Goal: Information Seeking & Learning: Learn about a topic

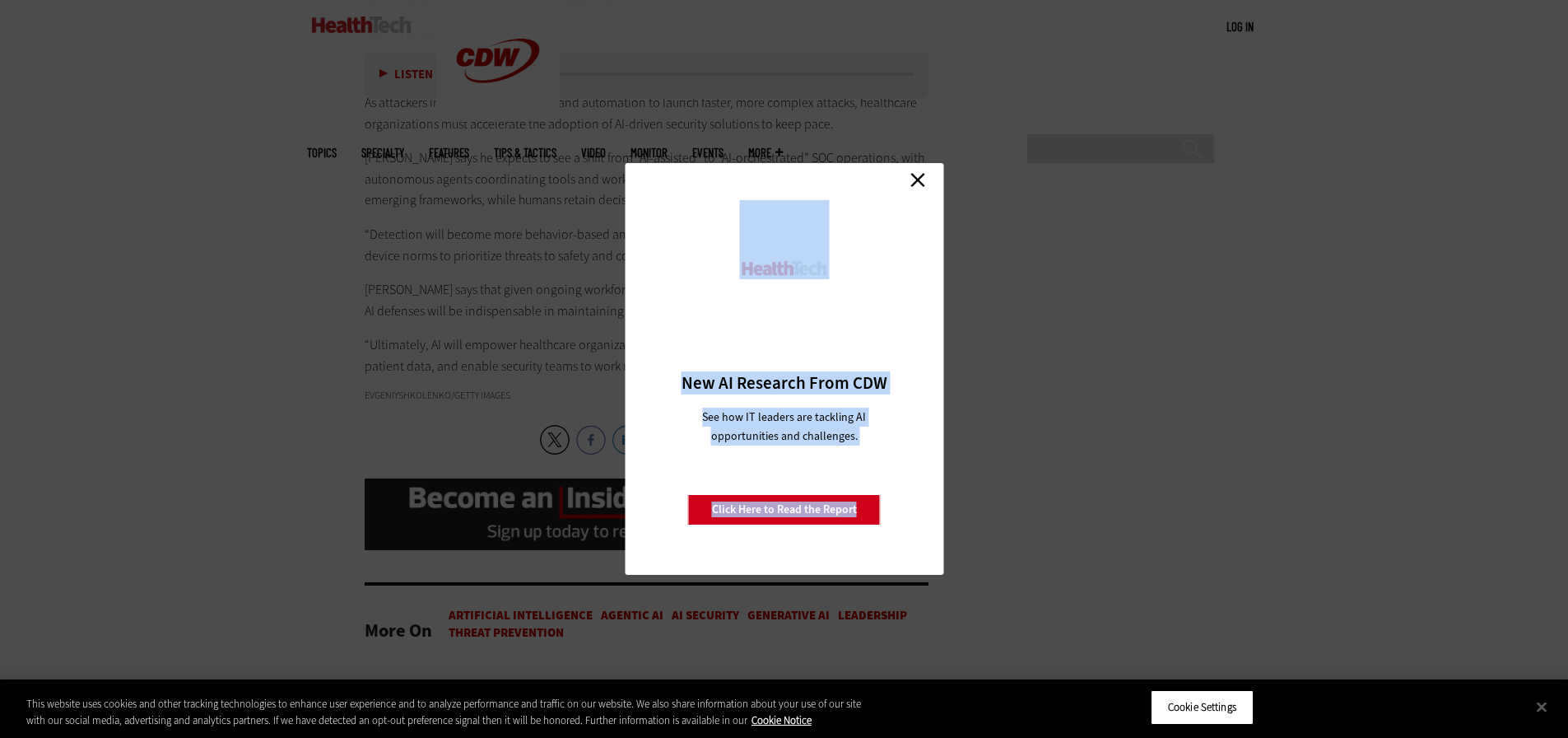
scroll to position [3540, 0]
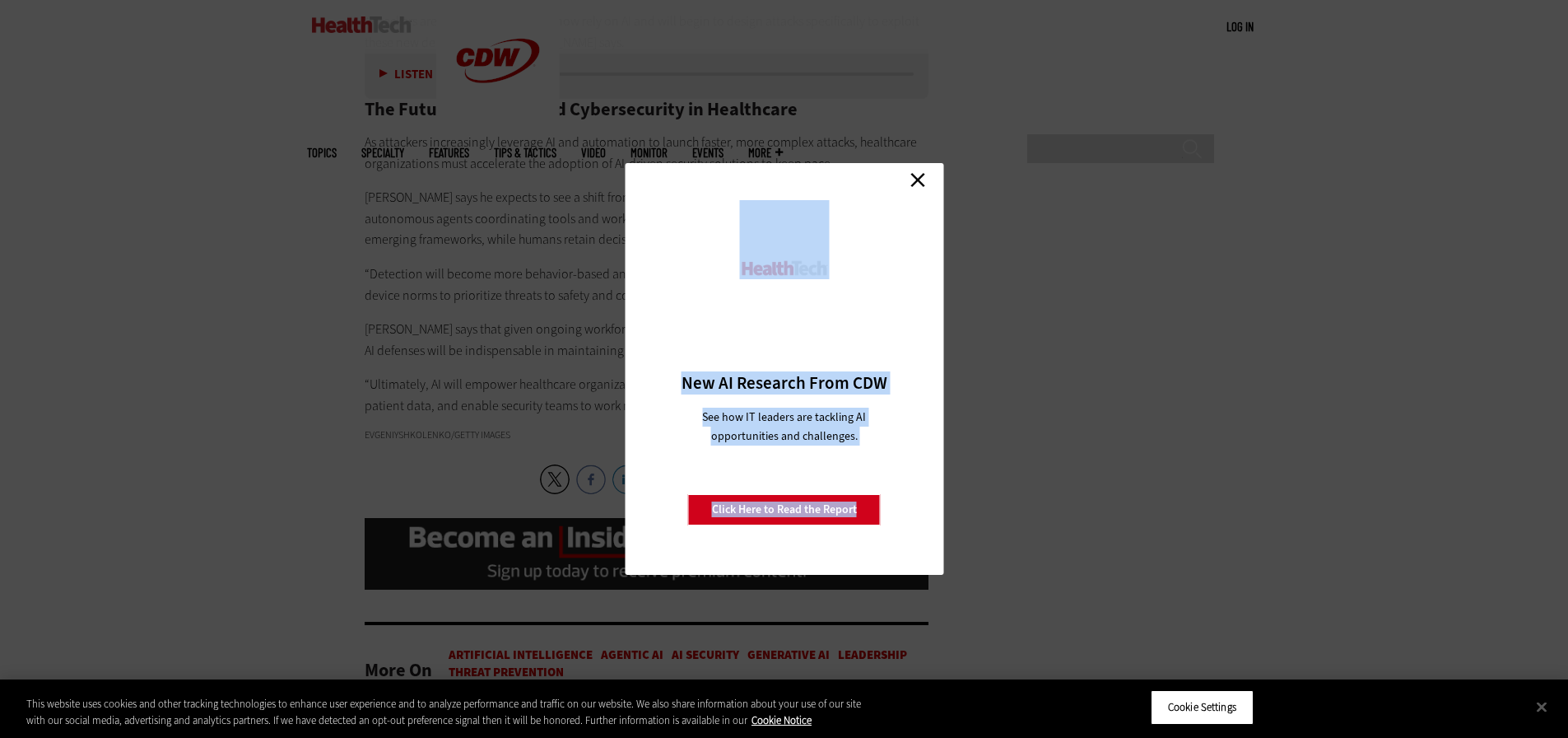
drag, startPoint x: 355, startPoint y: 273, endPoint x: 898, endPoint y: 177, distance: 551.4
click at [935, 169] on div "Close New AI Research From CDW See how IT leaders are tackling AI opportunities…" at bounding box center [784, 369] width 319 height 412
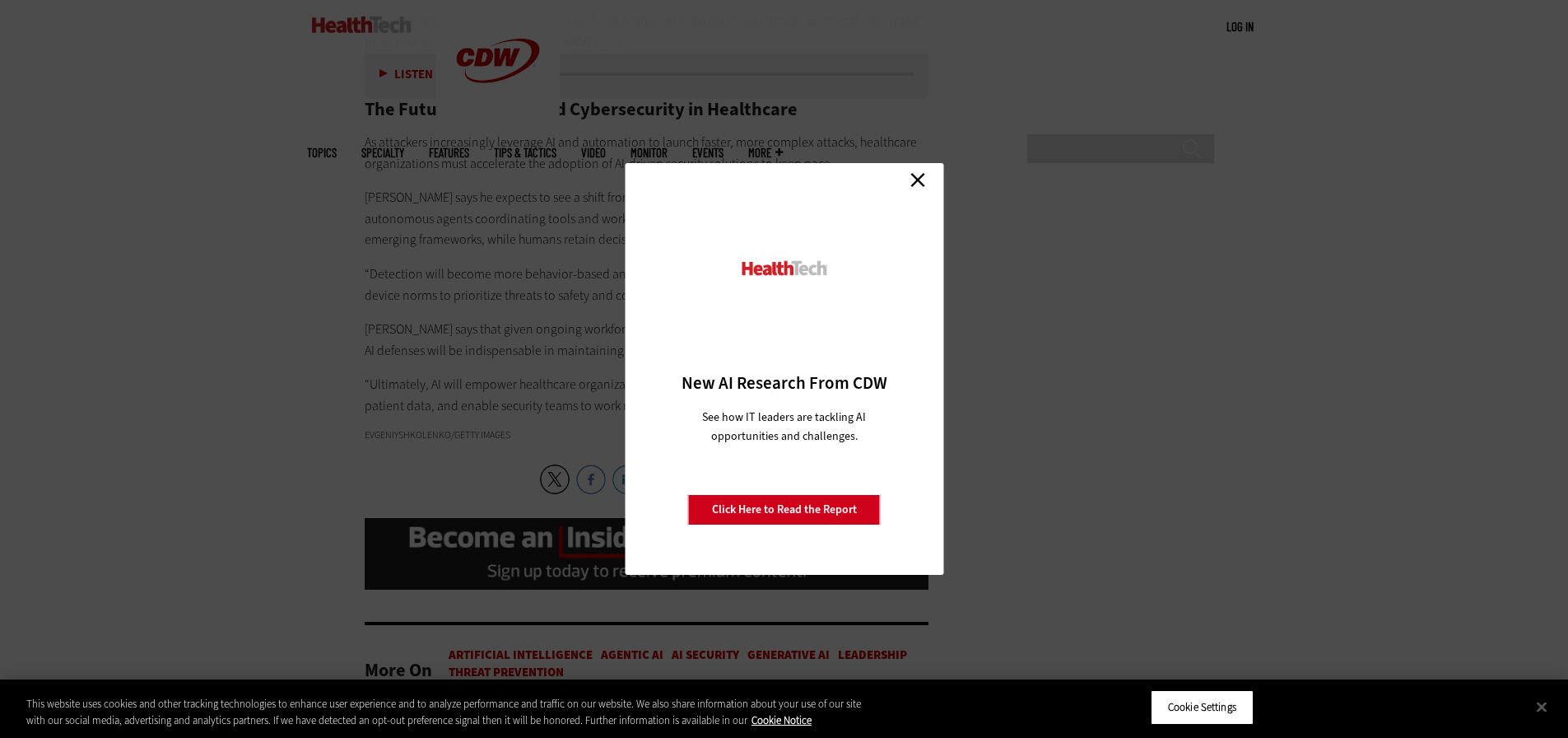
click at [922, 175] on link "Close" at bounding box center [917, 179] width 25 height 25
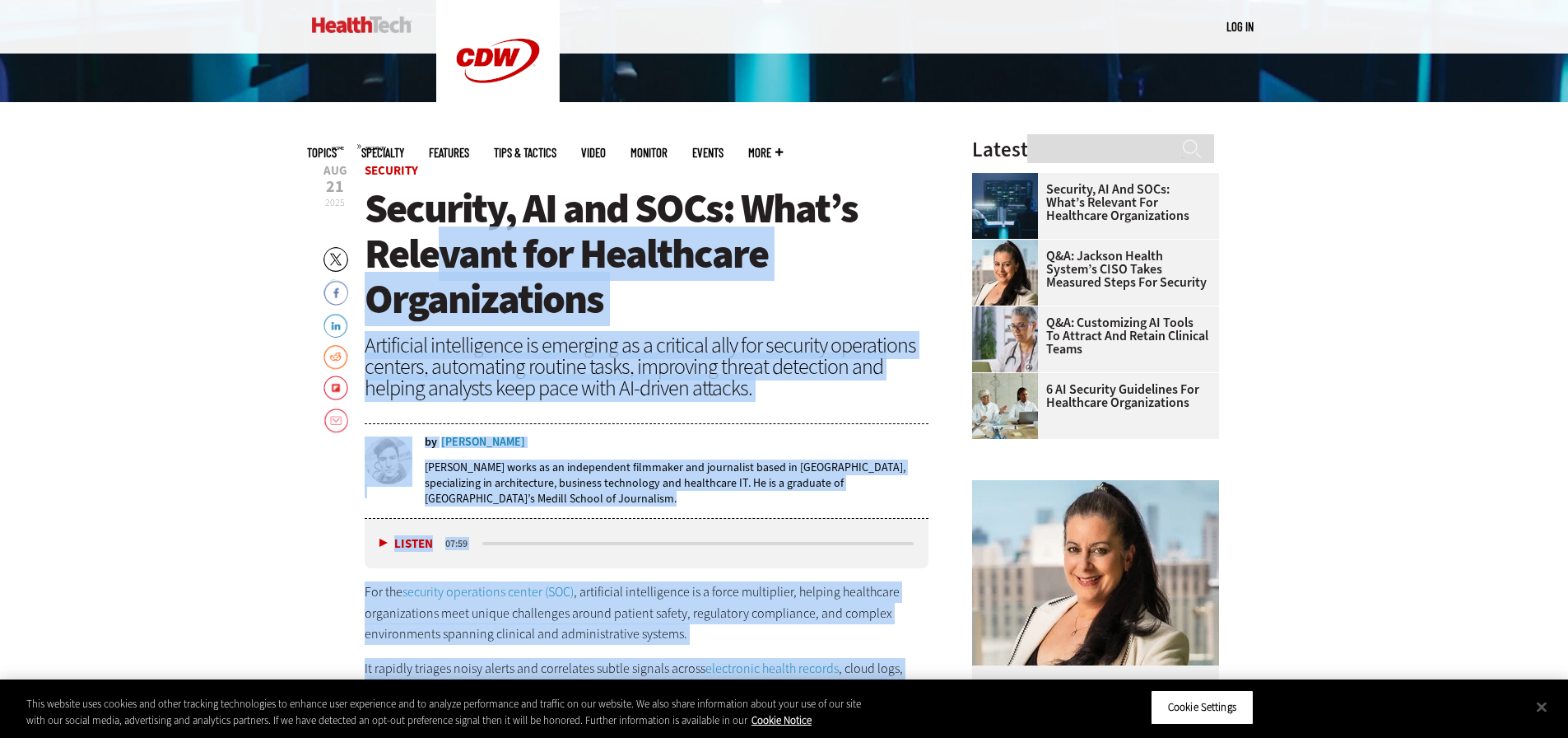
scroll to position [329, 0]
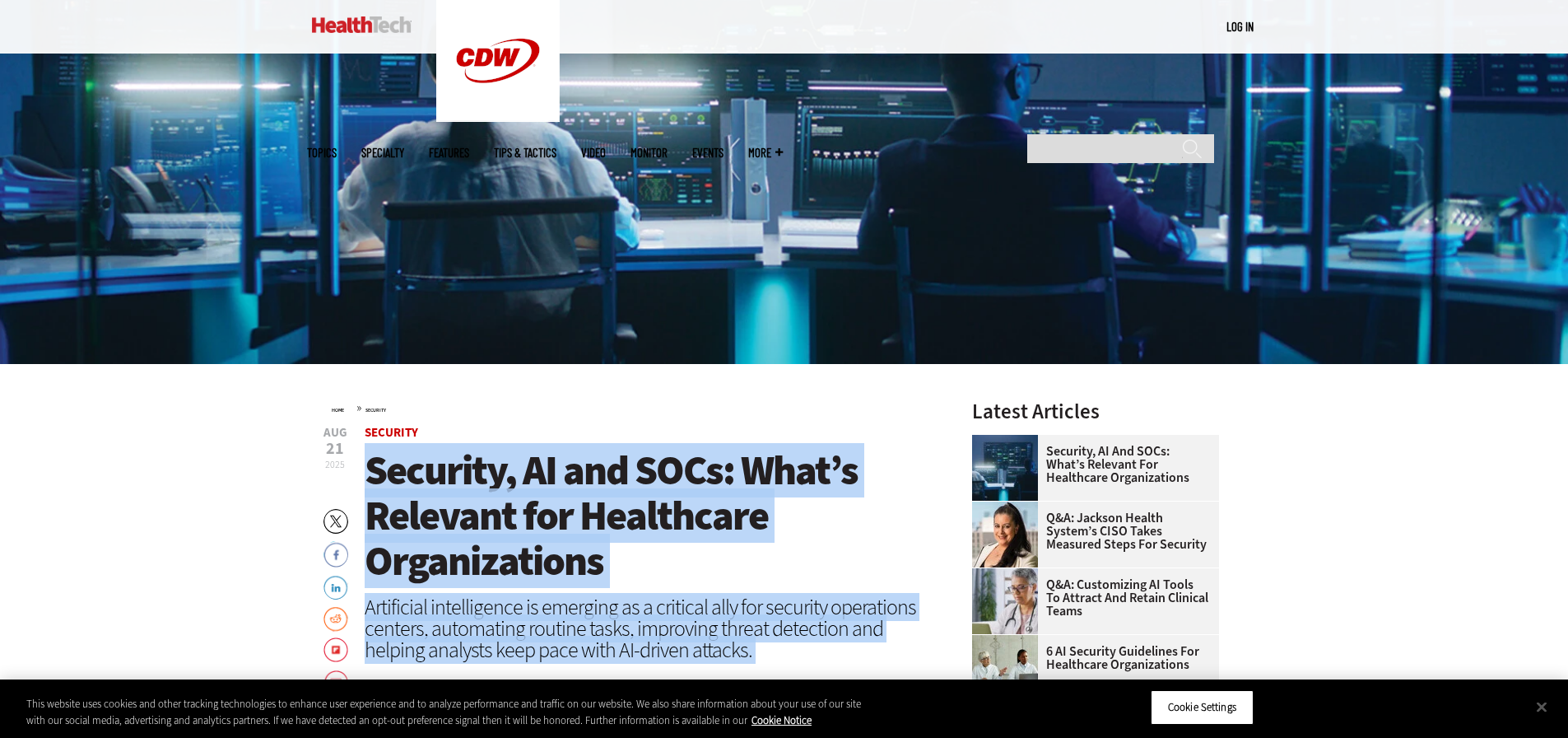
drag, startPoint x: 845, startPoint y: 346, endPoint x: 359, endPoint y: 477, distance: 503.3
copy article "Loremips, DO sit AMEt: Cons’a Elitsedd eiu Temporinci Utlaboreetdol Magnaaliqu …"
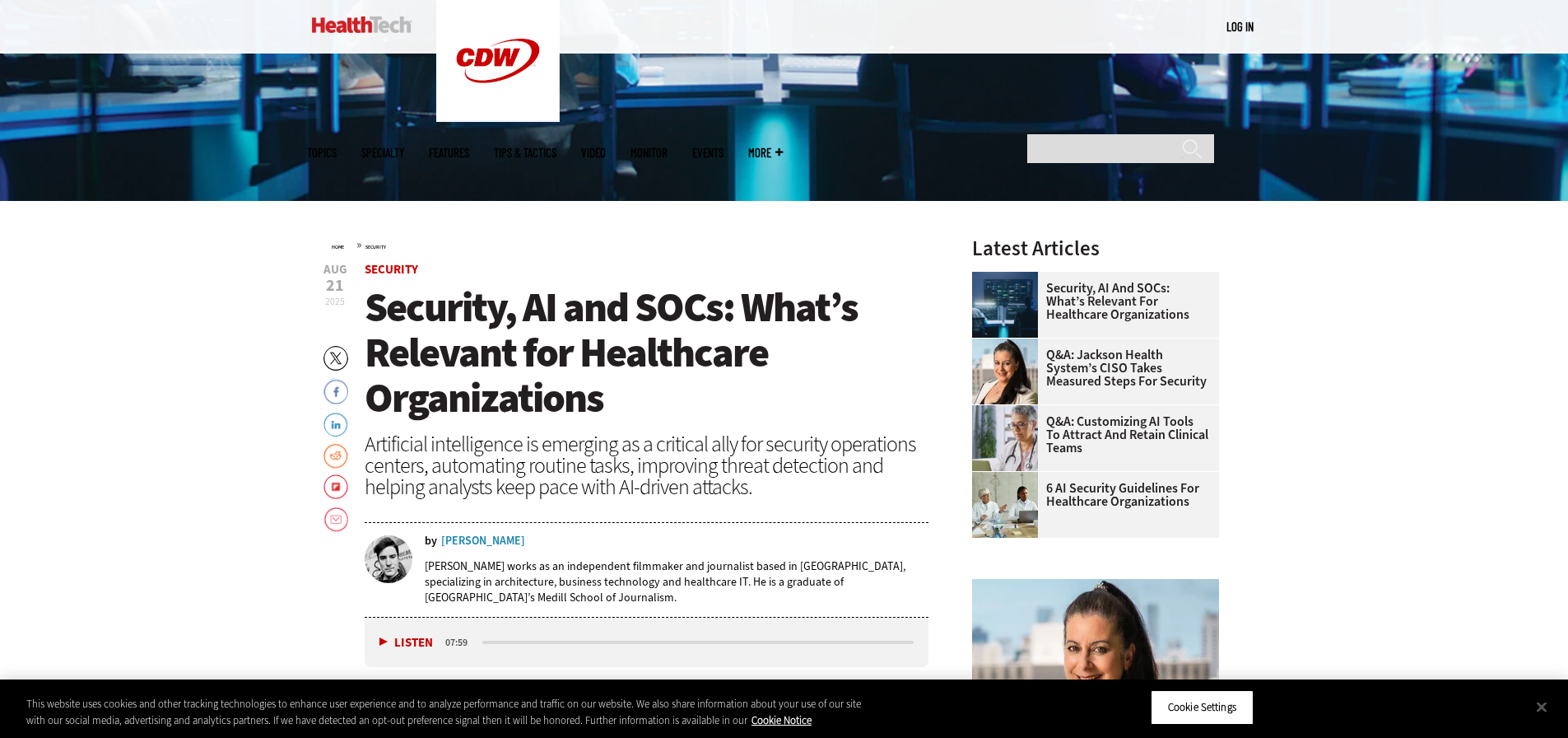
scroll to position [494, 0]
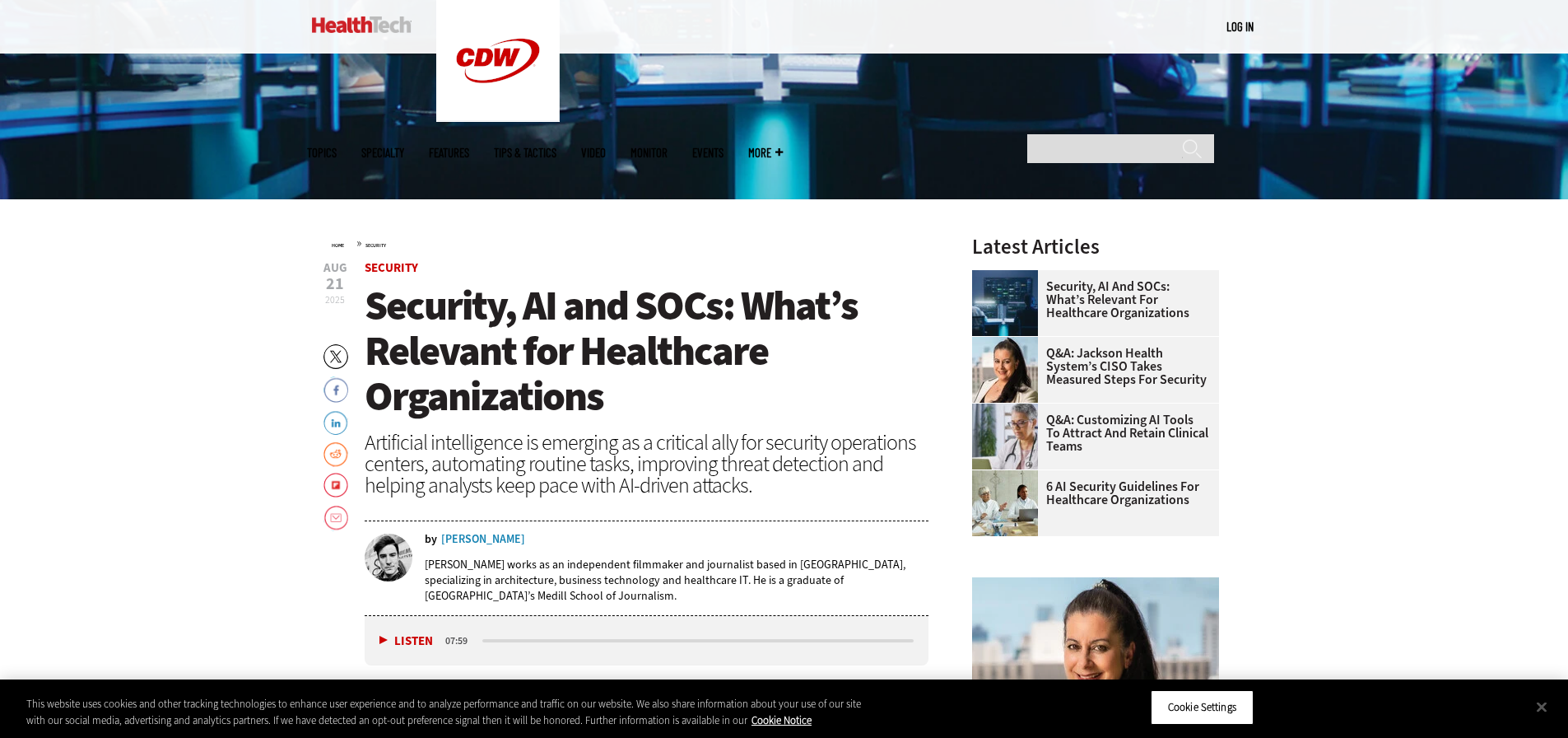
drag, startPoint x: 193, startPoint y: 307, endPoint x: 218, endPoint y: 230, distance: 81.0
